Goal: Transaction & Acquisition: Purchase product/service

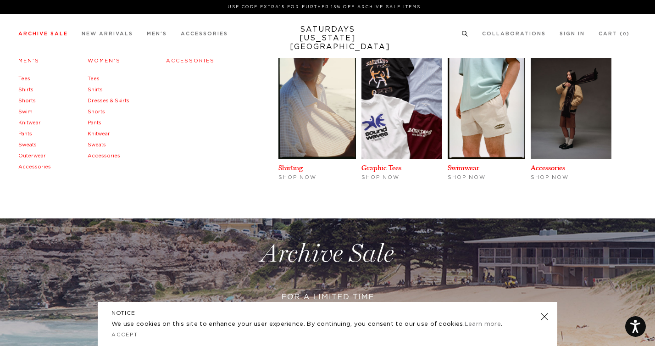
click at [54, 35] on link "Archive Sale" at bounding box center [43, 33] width 50 height 5
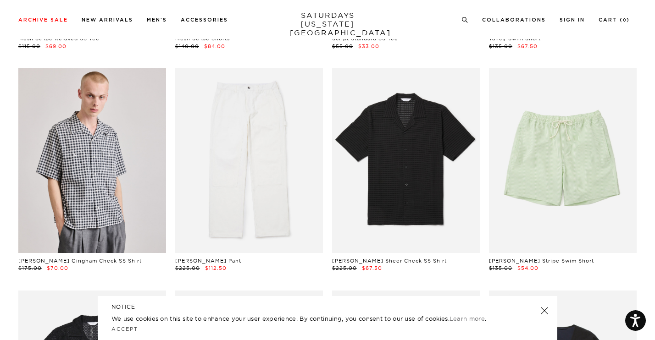
scroll to position [472, 0]
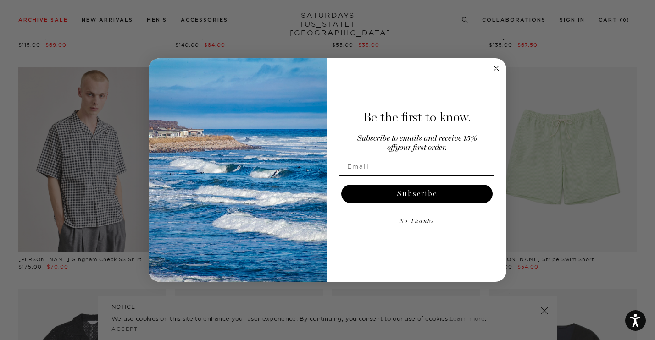
click at [496, 67] on circle "Close dialog" at bounding box center [496, 68] width 11 height 11
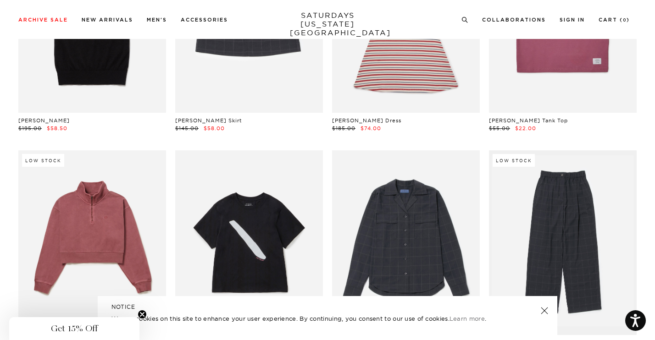
scroll to position [19134, 6]
